Goal: Task Accomplishment & Management: Complete application form

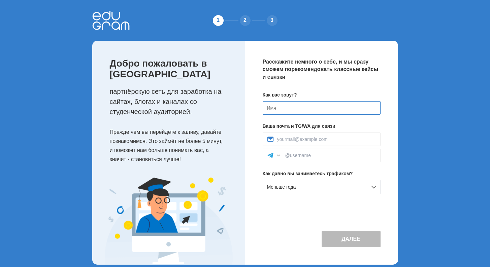
click at [310, 106] on input at bounding box center [322, 107] width 118 height 13
type input "[PERSON_NAME]"
click at [309, 141] on input at bounding box center [326, 139] width 99 height 5
type input "arsnv00@gmail.com"
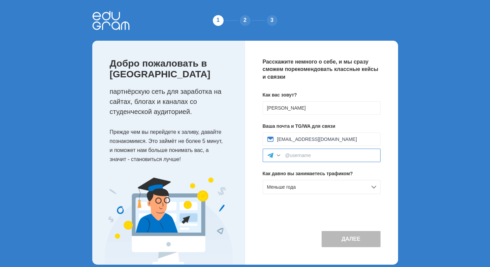
click at [317, 157] on input at bounding box center [330, 155] width 91 height 5
click at [302, 157] on input "R" at bounding box center [330, 155] width 91 height 5
paste input "UF2T1"
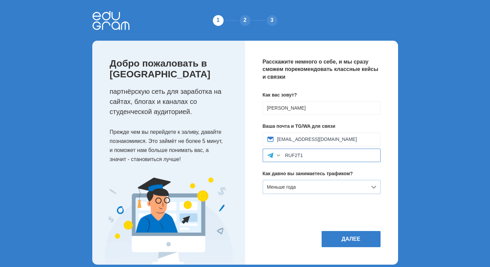
type input "RUF2T1"
click at [374, 190] on div "Меньше года" at bounding box center [322, 187] width 118 height 14
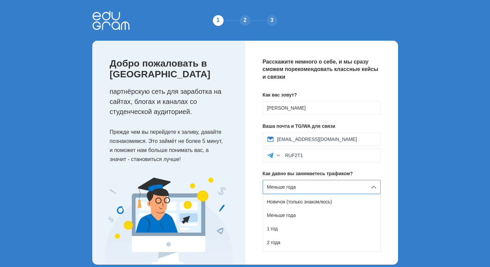
click at [374, 189] on div "Меньше года" at bounding box center [322, 187] width 118 height 14
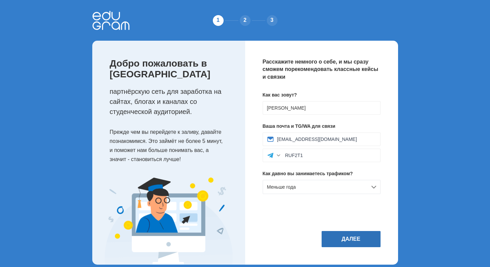
click at [352, 247] on button "Далее" at bounding box center [350, 239] width 59 height 16
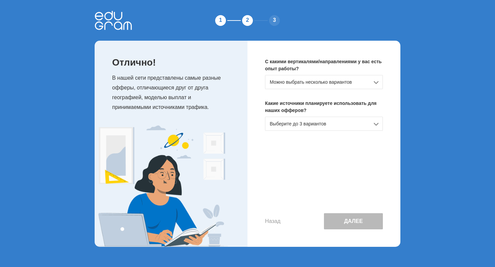
click at [323, 84] on div "Можно выбрать несколько вариантов" at bounding box center [324, 82] width 118 height 14
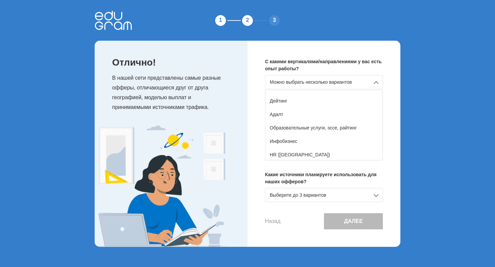
scroll to position [70, 0]
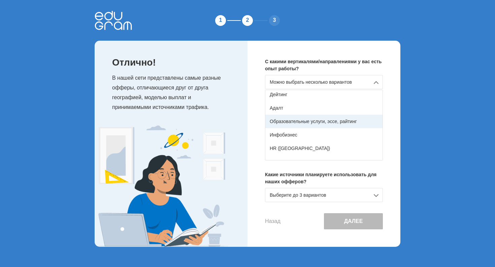
click at [305, 121] on div "Образовательные услуги, эссе, райтинг" at bounding box center [323, 121] width 117 height 13
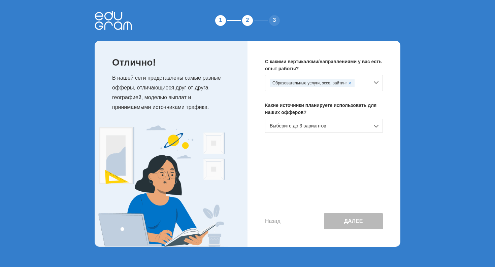
click at [331, 128] on div "Выберите до 3 вариантов" at bounding box center [324, 126] width 118 height 14
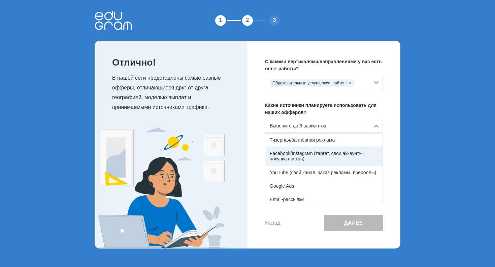
scroll to position [28, 0]
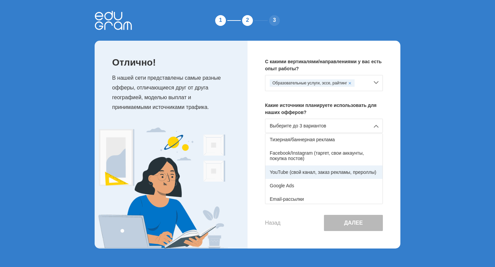
click at [301, 174] on div "YouTube (свой канал, заказ рекламы, прероллы)" at bounding box center [323, 172] width 117 height 13
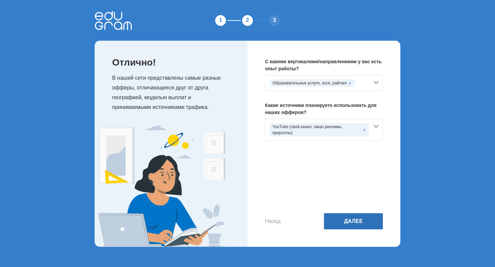
click at [352, 224] on button "Далее" at bounding box center [353, 221] width 59 height 16
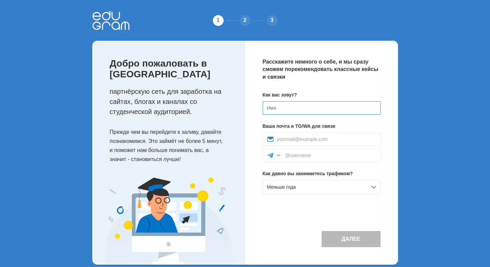
click at [293, 106] on input at bounding box center [322, 107] width 118 height 13
type input "[PERSON_NAME]"
click at [310, 139] on input at bounding box center [326, 139] width 99 height 5
type input "[EMAIL_ADDRESS][DOMAIN_NAME]"
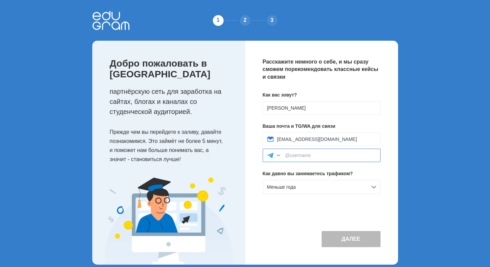
click at [312, 156] on input at bounding box center [330, 155] width 91 height 5
paste input "RUF2T1"
type input "RUF2T1"
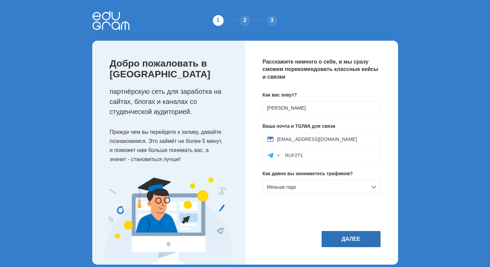
click at [354, 247] on button "Далее" at bounding box center [350, 239] width 59 height 16
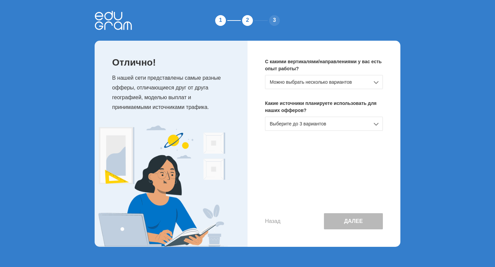
click at [310, 84] on div "Можно выбрать несколько вариантов" at bounding box center [324, 82] width 118 height 14
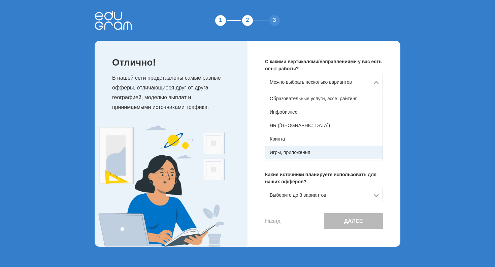
scroll to position [89, 0]
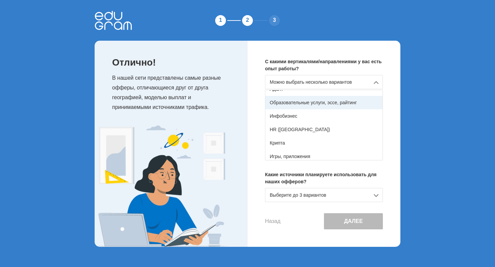
click at [314, 104] on div "Образовательные услуги, эссе, райтинг" at bounding box center [323, 102] width 117 height 13
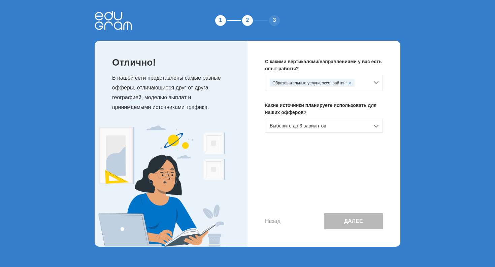
click at [319, 126] on div "Выберите до 3 вариантов" at bounding box center [324, 126] width 118 height 14
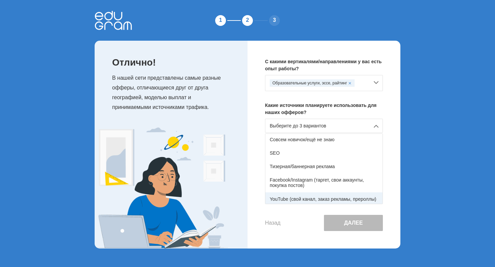
scroll to position [1, 0]
click at [305, 199] on div "YouTube (свой канал, заказ рекламы, прероллы)" at bounding box center [323, 198] width 117 height 13
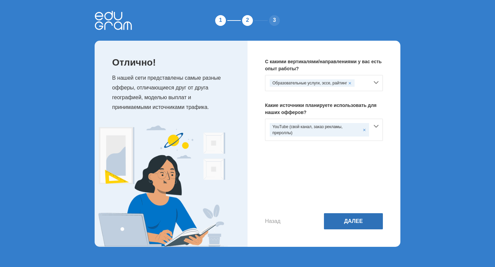
click at [348, 221] on button "Далее" at bounding box center [353, 221] width 59 height 16
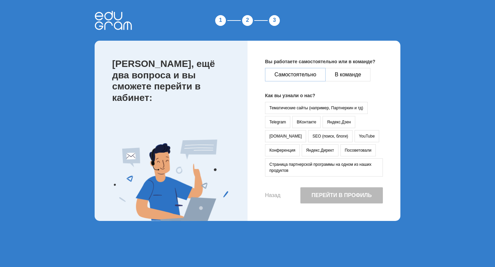
click at [305, 73] on button "Самостоятельно" at bounding box center [295, 74] width 61 height 13
click at [354, 136] on button "YouTube" at bounding box center [366, 136] width 25 height 12
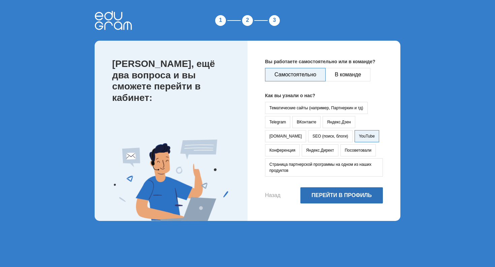
click at [339, 197] on button "Перейти в профиль" at bounding box center [341, 195] width 82 height 16
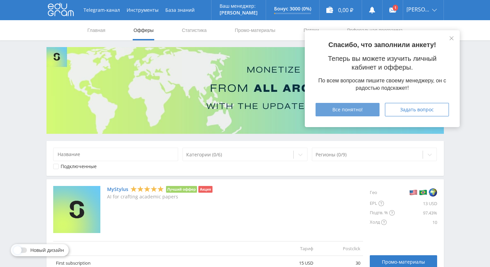
click at [355, 112] on span "Все понятно!" at bounding box center [347, 109] width 30 height 5
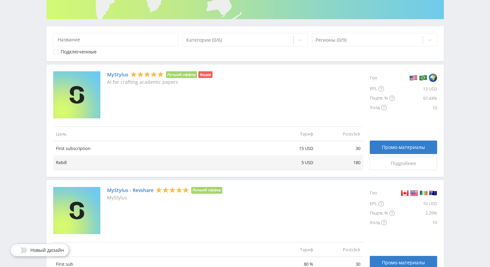
scroll to position [114, 0]
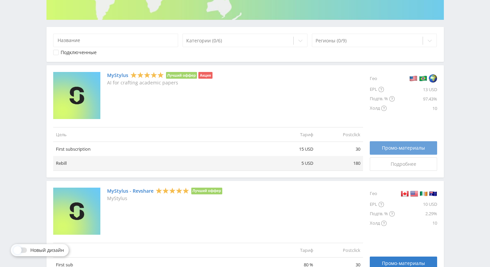
click at [384, 146] on span "Промо-материалы" at bounding box center [403, 147] width 43 height 5
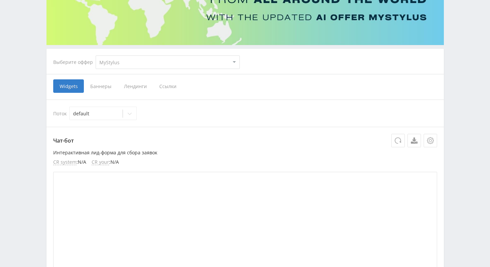
scroll to position [91, 0]
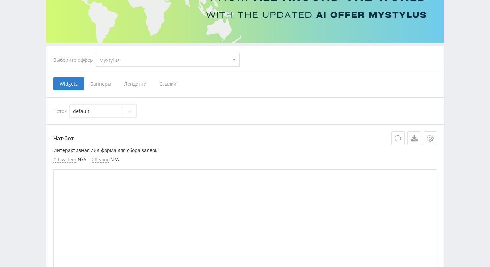
click at [164, 85] on span "Ссылки" at bounding box center [168, 83] width 30 height 13
click at [0, 0] on input "Ссылки" at bounding box center [0, 0] width 0 height 0
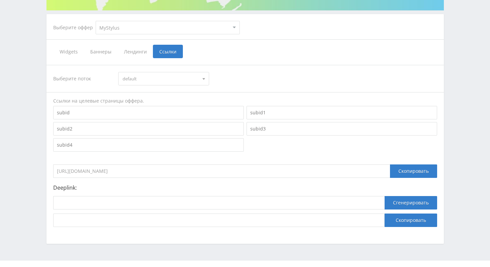
scroll to position [137, 0]
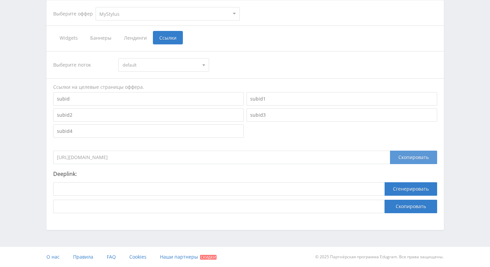
click at [404, 157] on div "Скопировать" at bounding box center [413, 157] width 47 height 13
click at [407, 158] on div "Скопировать" at bounding box center [413, 157] width 47 height 13
click at [330, 97] on input at bounding box center [341, 98] width 191 height 13
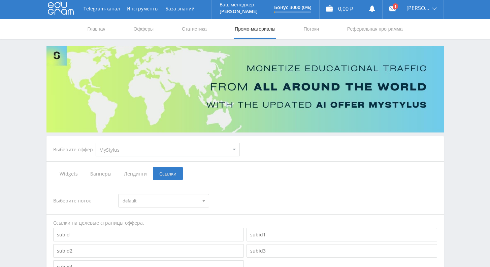
scroll to position [0, 0]
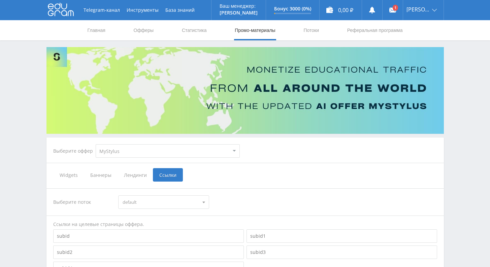
click at [72, 178] on span "Widgets" at bounding box center [68, 174] width 31 height 13
click at [0, 0] on input "Widgets" at bounding box center [0, 0] width 0 height 0
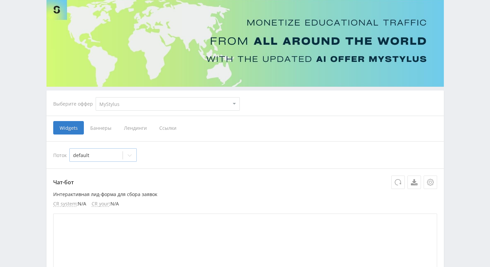
scroll to position [119, 0]
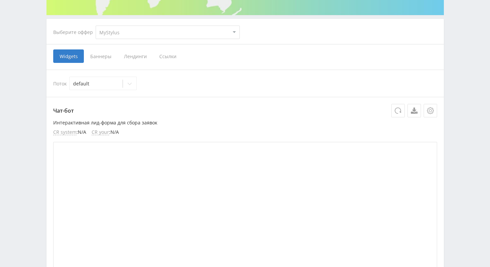
click at [170, 58] on span "Ссылки" at bounding box center [168, 55] width 30 height 13
click at [0, 0] on input "Ссылки" at bounding box center [0, 0] width 0 height 0
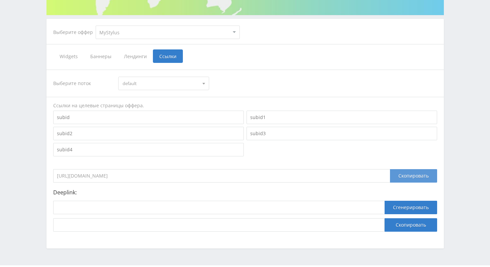
click at [410, 177] on div "Скопировать" at bounding box center [413, 175] width 47 height 13
click at [403, 176] on div "Скопировать" at bounding box center [413, 175] width 47 height 13
click at [405, 178] on div "Скопировать" at bounding box center [413, 175] width 47 height 13
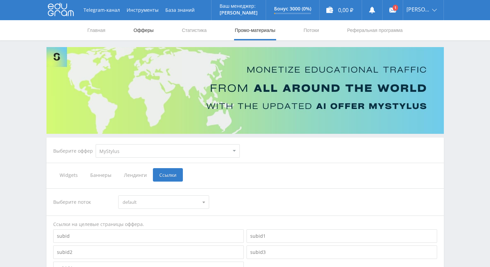
click at [145, 31] on link "Офферы" at bounding box center [144, 30] width 22 height 20
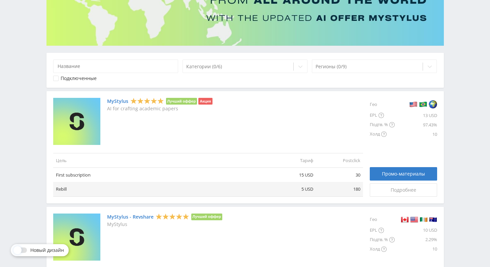
scroll to position [118, 0]
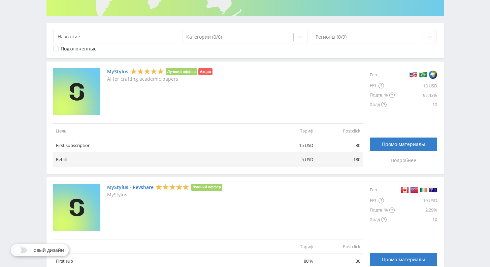
click at [425, 76] on img at bounding box center [423, 74] width 8 height 9
click at [432, 75] on img at bounding box center [432, 74] width 8 height 9
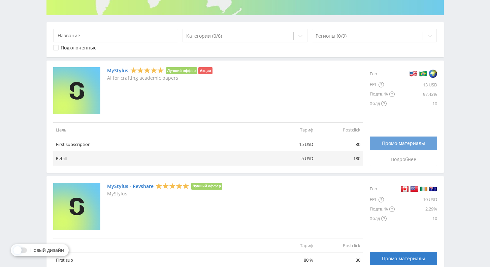
scroll to position [119, 0]
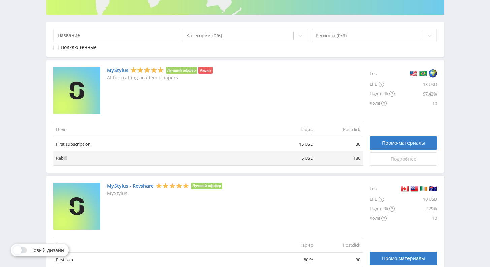
click at [408, 161] on span "Подробнее" at bounding box center [403, 159] width 26 height 5
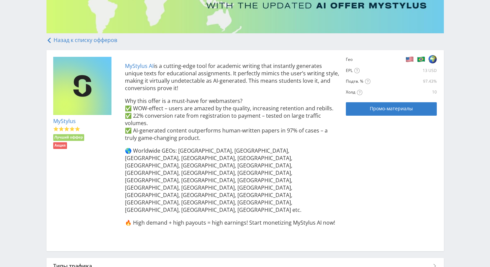
scroll to position [134, 0]
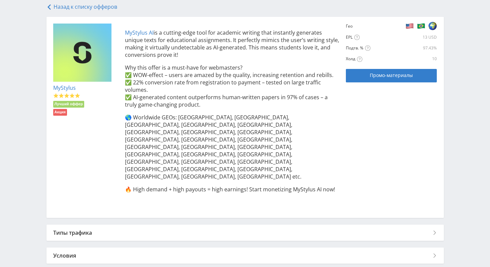
click at [157, 248] on div "Условия" at bounding box center [244, 256] width 397 height 16
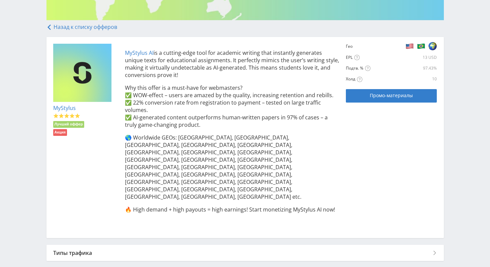
scroll to position [113, 0]
click at [383, 99] on span "Промо-материалы" at bounding box center [391, 95] width 43 height 5
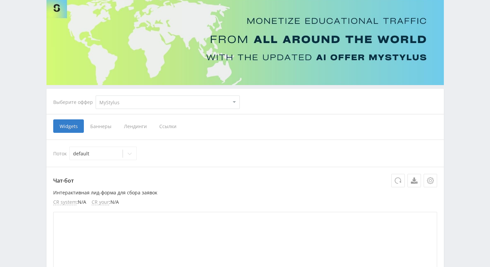
scroll to position [58, 0]
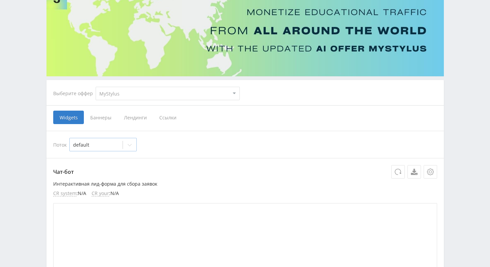
click at [129, 145] on icon at bounding box center [129, 144] width 5 height 5
click at [103, 119] on span "Баннеры" at bounding box center [101, 117] width 34 height 13
click at [0, 0] on input "Баннеры" at bounding box center [0, 0] width 0 height 0
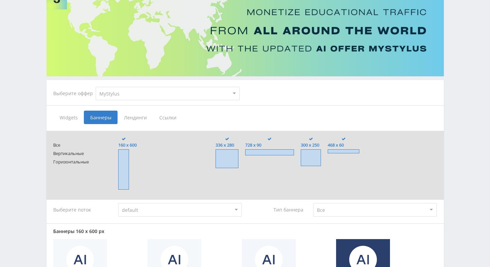
click at [141, 118] on span "Лендинги" at bounding box center [134, 117] width 35 height 13
click at [0, 0] on input "Лендинги" at bounding box center [0, 0] width 0 height 0
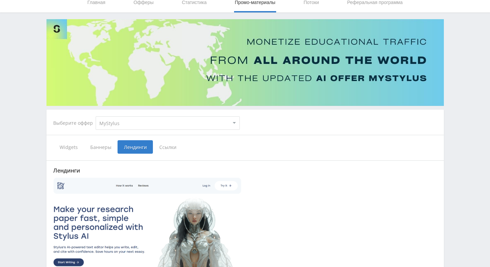
click at [167, 149] on span "Ссылки" at bounding box center [168, 146] width 30 height 13
click at [0, 0] on input "Ссылки" at bounding box center [0, 0] width 0 height 0
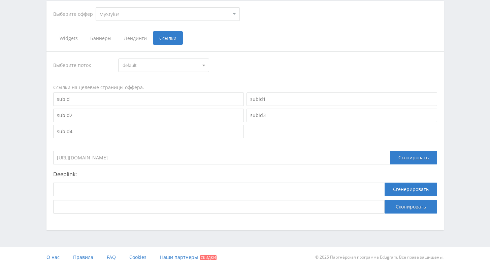
scroll to position [137, 0]
